Goal: Learn about a topic

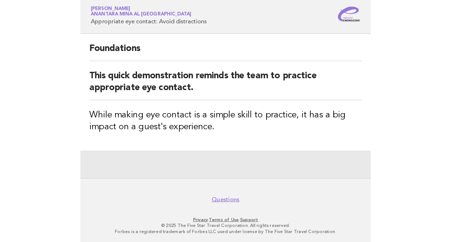
scroll to position [12, 0]
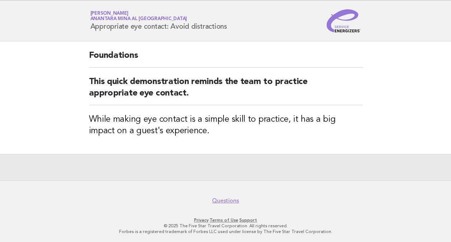
click at [197, 122] on h3 "While making eye contact is a simple skill to practice, it has a big impact on …" at bounding box center [226, 125] width 274 height 23
click at [215, 199] on link "Questions" at bounding box center [225, 200] width 27 height 7
click at [153, 97] on h2 "This quick demonstration reminds the team to practice appropriate eye contact." at bounding box center [226, 90] width 274 height 29
click at [191, 92] on h2 "This quick demonstration reminds the team to practice appropriate eye contact." at bounding box center [226, 90] width 274 height 29
click at [265, 92] on h2 "This quick demonstration reminds the team to practice appropriate eye contact." at bounding box center [226, 90] width 274 height 29
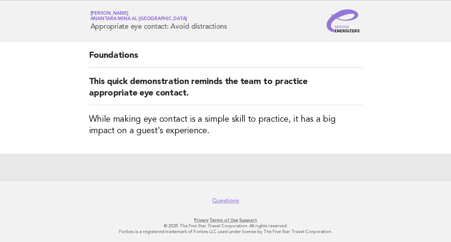
scroll to position [0, 0]
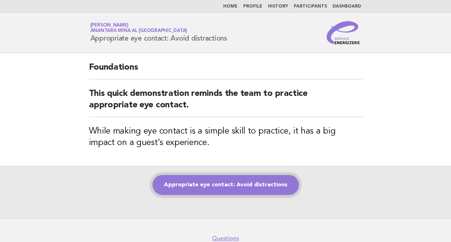
click at [169, 191] on link "Appropriate eye contact: Avoid distractions" at bounding box center [226, 185] width 147 height 20
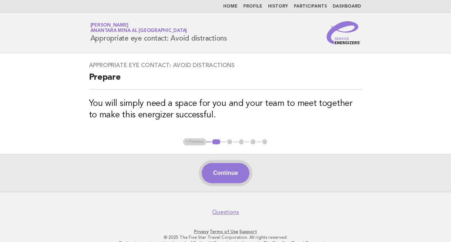
click at [237, 179] on button "Continue" at bounding box center [226, 173] width 48 height 20
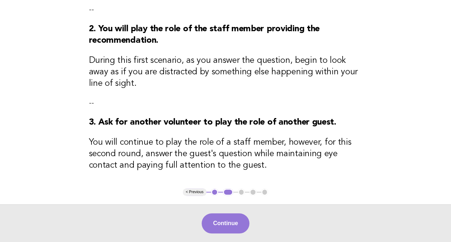
scroll to position [134, 0]
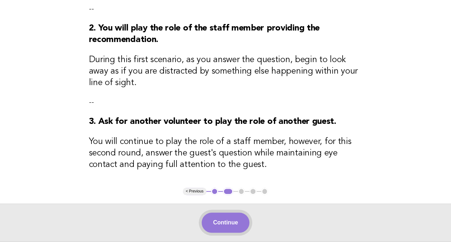
click at [237, 222] on button "Continue" at bounding box center [226, 223] width 48 height 20
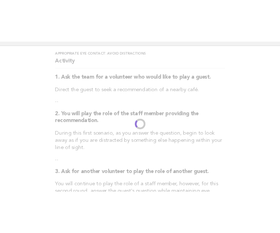
scroll to position [0, 0]
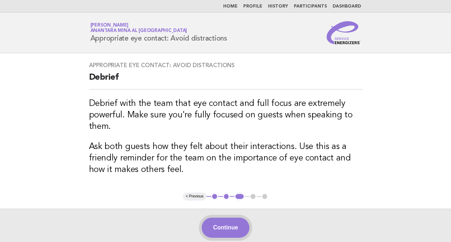
click at [238, 222] on button "Continue" at bounding box center [226, 228] width 48 height 20
